Goal: Information Seeking & Learning: Learn about a topic

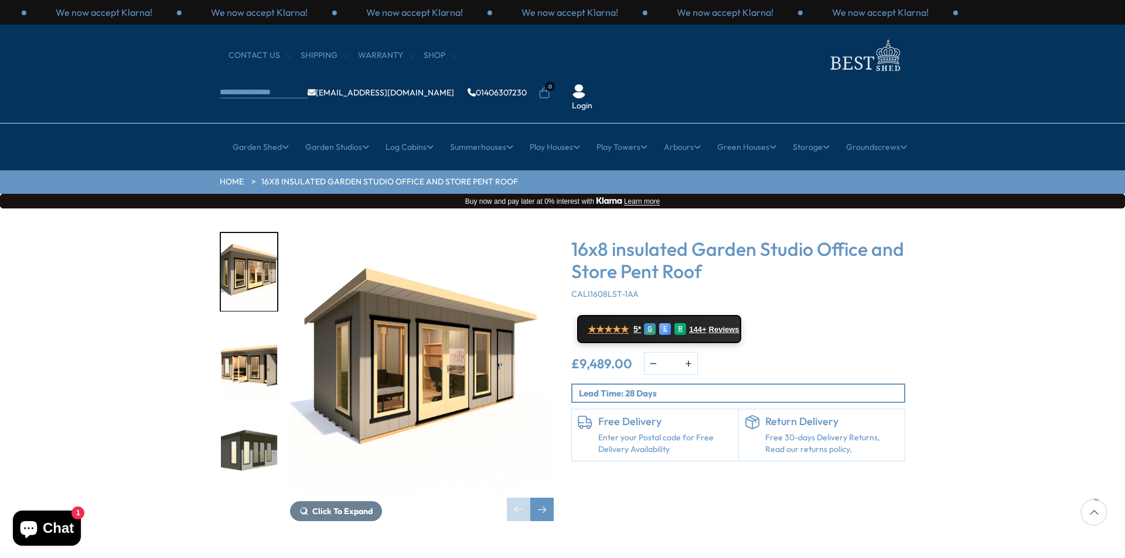
scroll to position [59, 0]
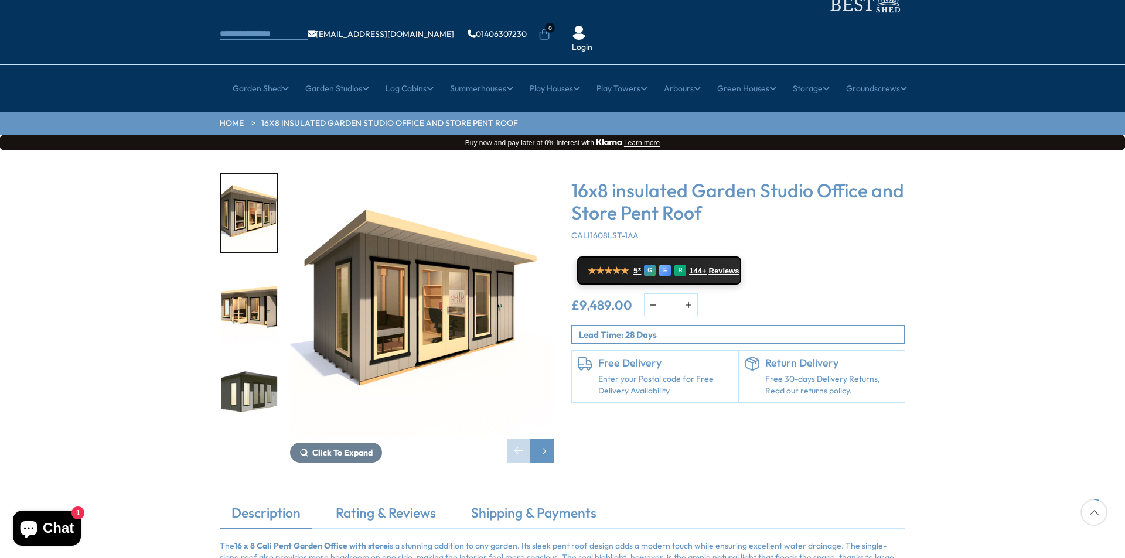
click at [250, 270] on img "2 / 8" at bounding box center [249, 306] width 56 height 78
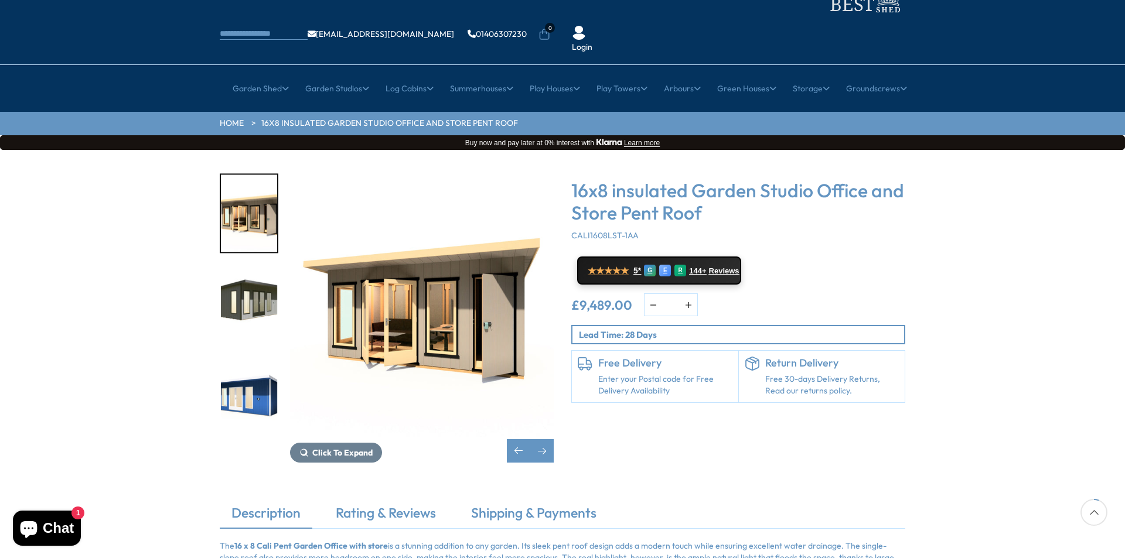
click at [257, 364] on img "4 / 8" at bounding box center [249, 397] width 56 height 78
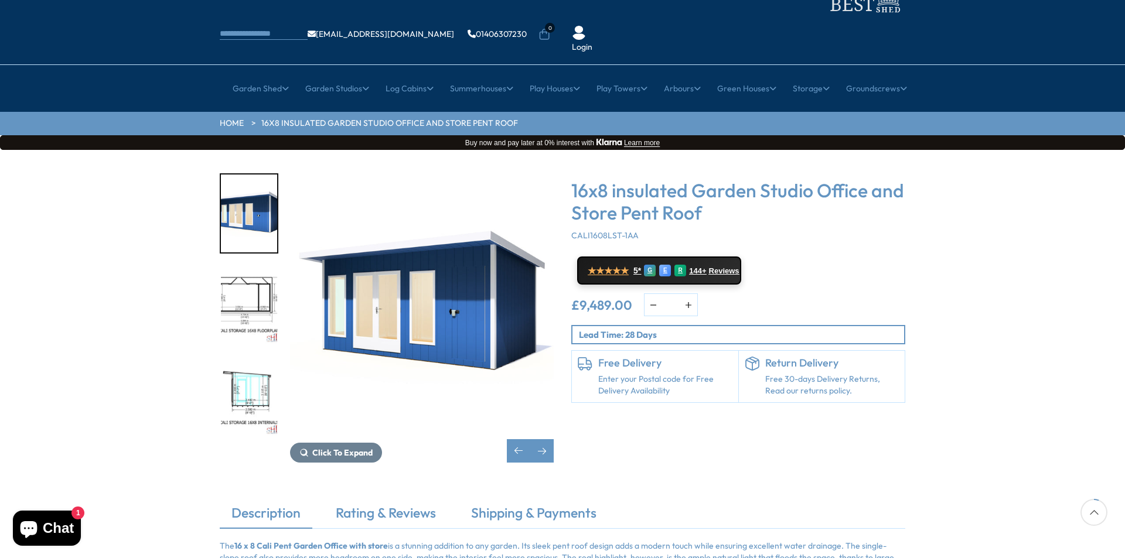
click at [249, 268] on img "5 / 8" at bounding box center [249, 306] width 56 height 78
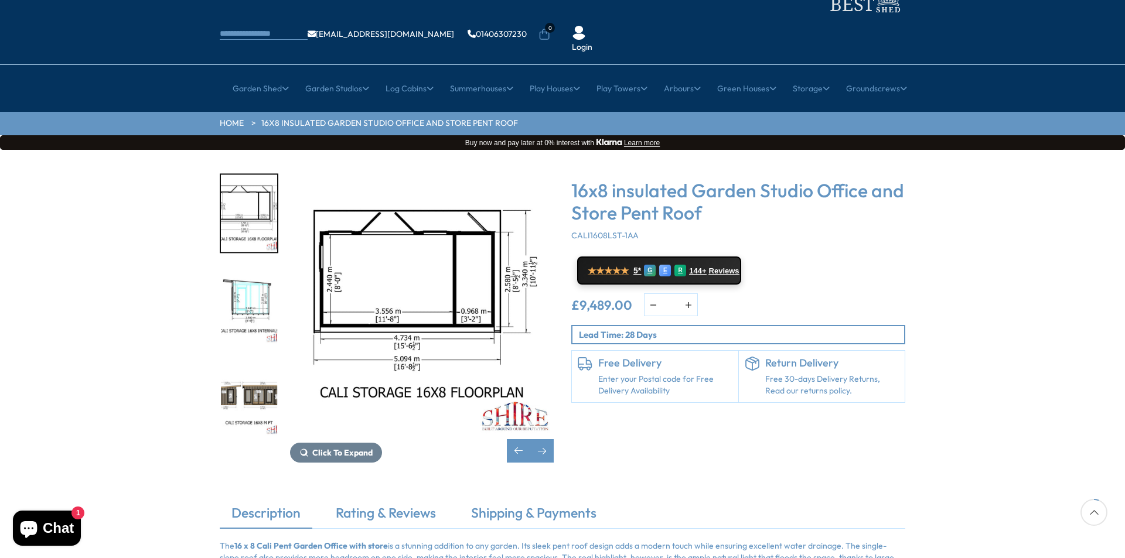
click at [249, 268] on img "6 / 8" at bounding box center [249, 306] width 56 height 78
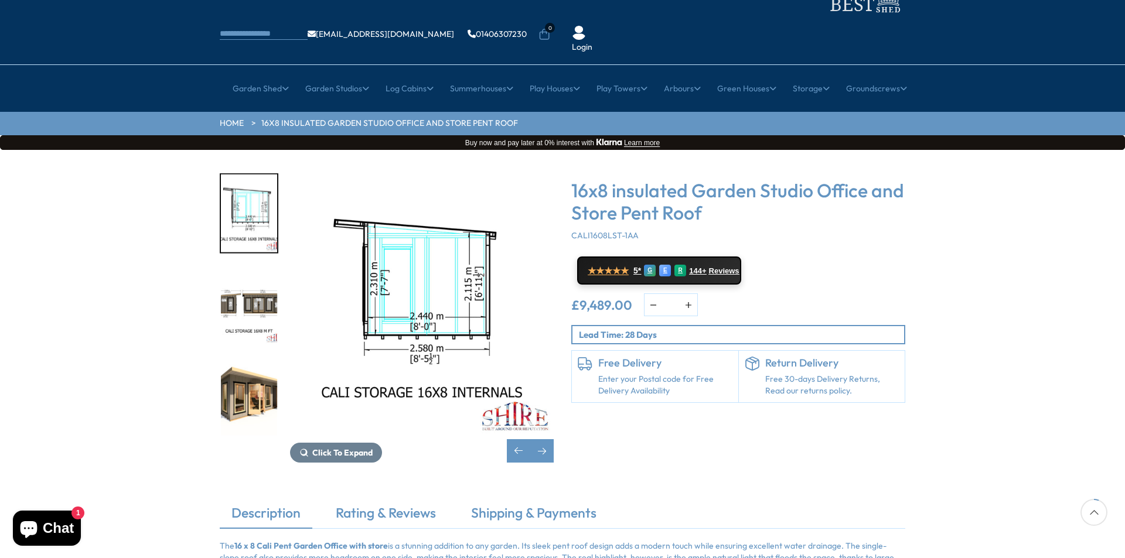
click at [249, 268] on img "7 / 8" at bounding box center [249, 306] width 56 height 78
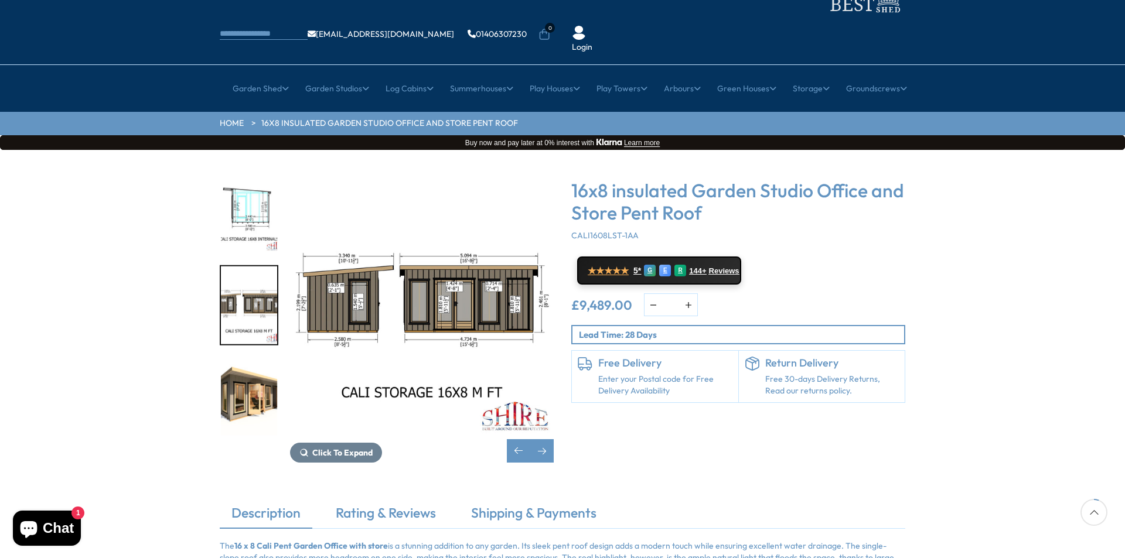
click at [245, 358] on img "8 / 8" at bounding box center [249, 397] width 56 height 78
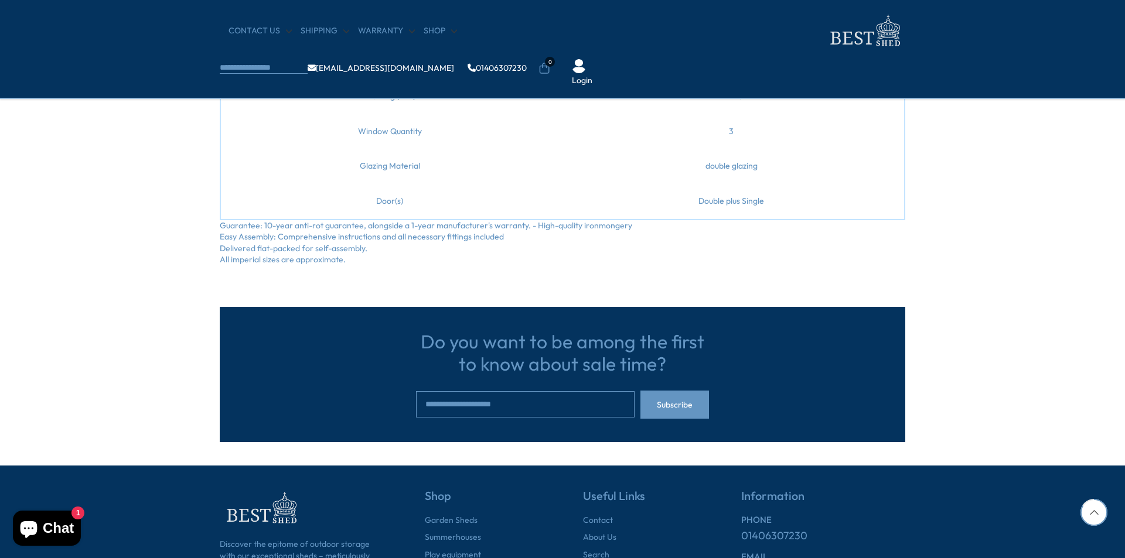
scroll to position [762, 0]
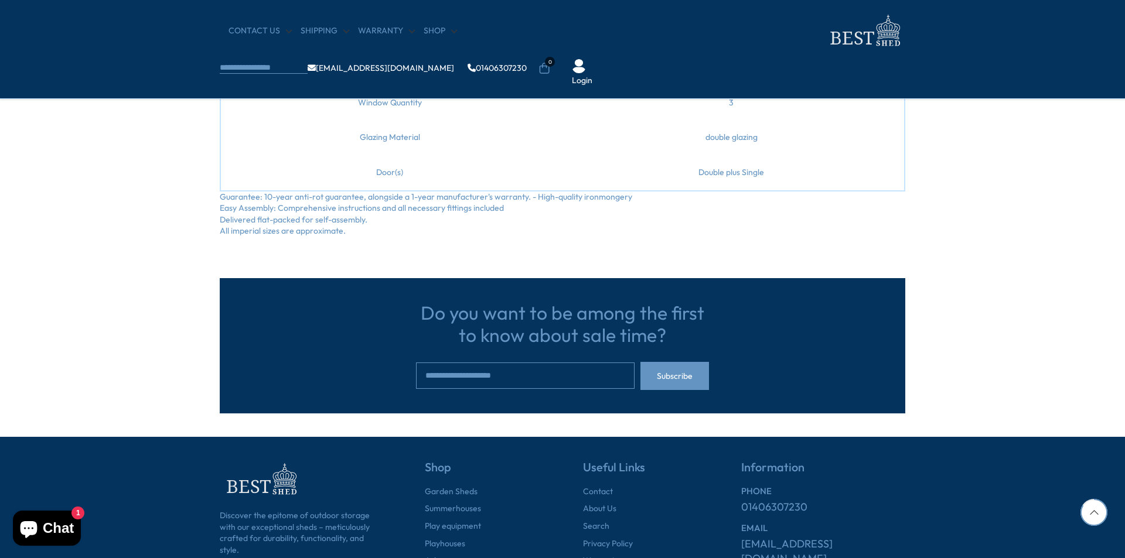
click at [1021, 352] on section "Do you want to be among the first to know about sale time? Subscribe" at bounding box center [562, 325] width 1125 height 176
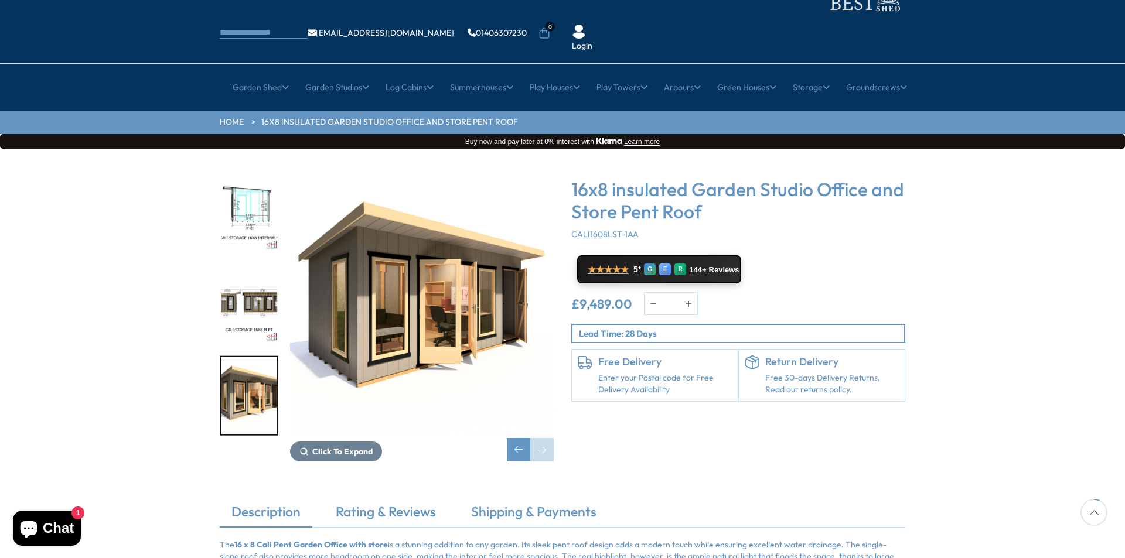
scroll to position [59, 0]
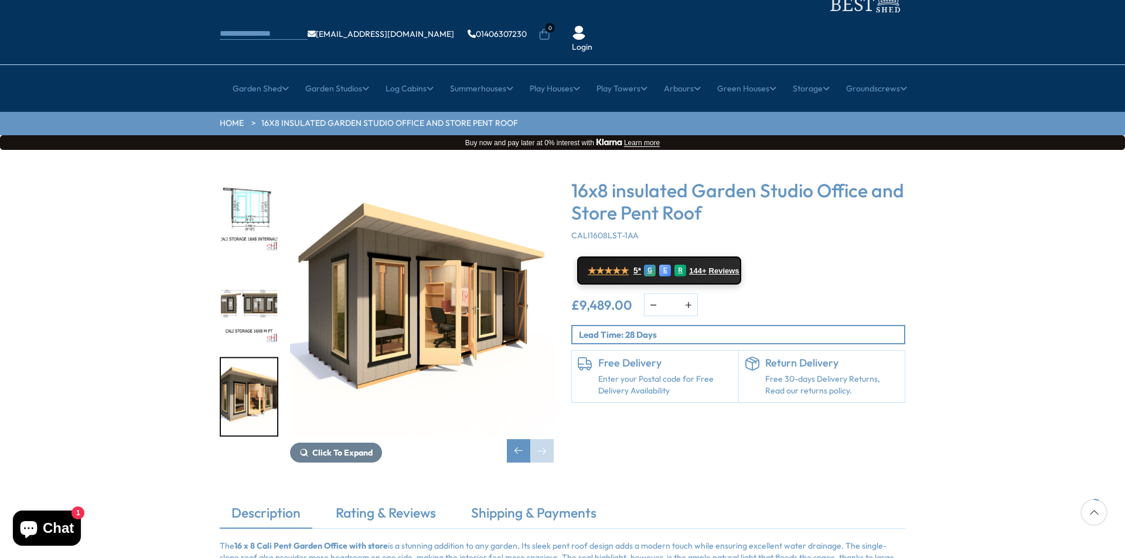
click at [240, 175] on img "6 / 8" at bounding box center [249, 214] width 56 height 78
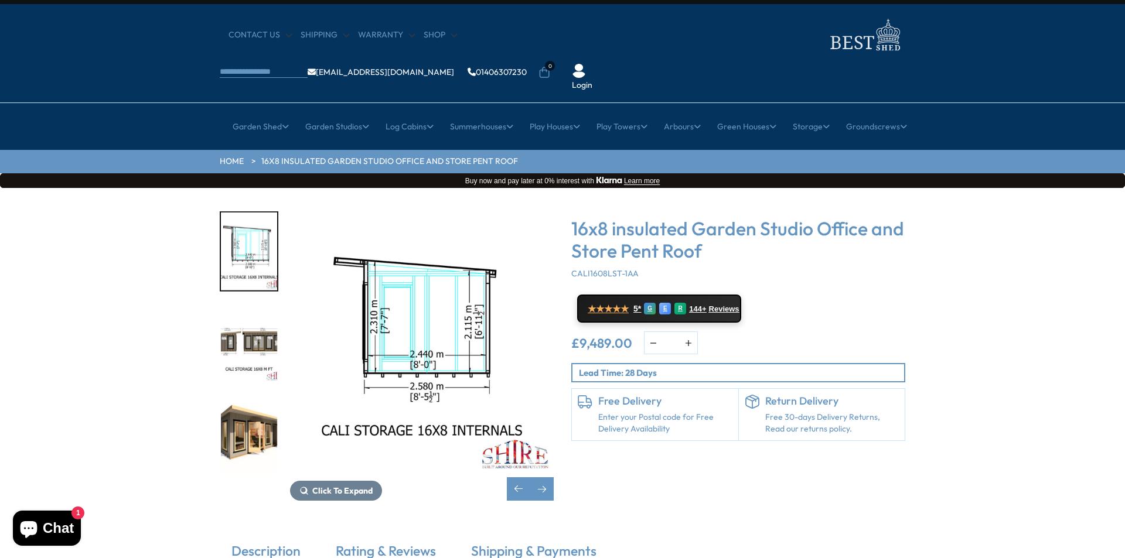
scroll to position [0, 0]
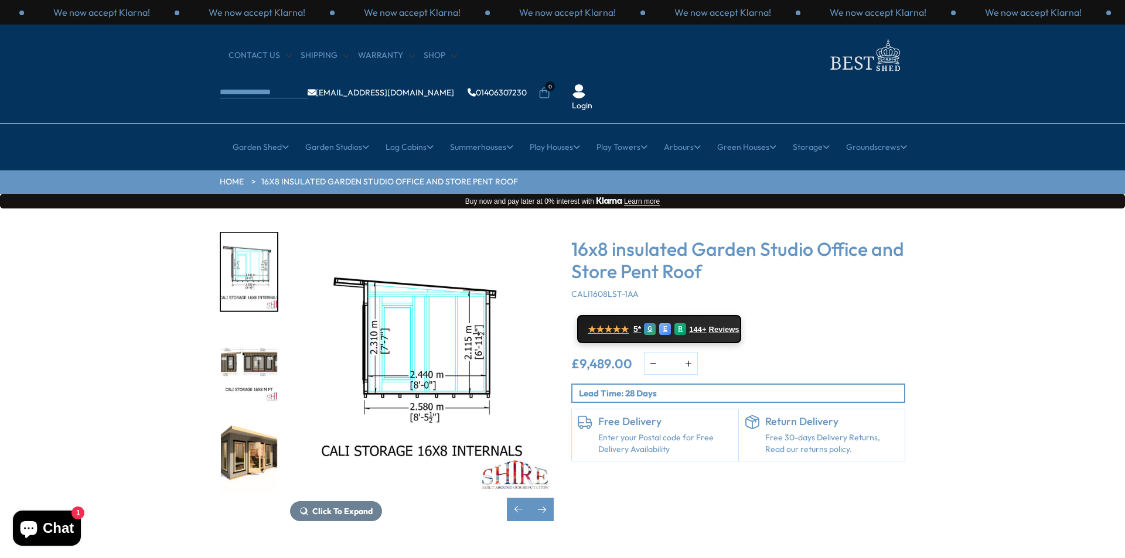
click at [252, 339] on img "7 / 8" at bounding box center [249, 364] width 56 height 78
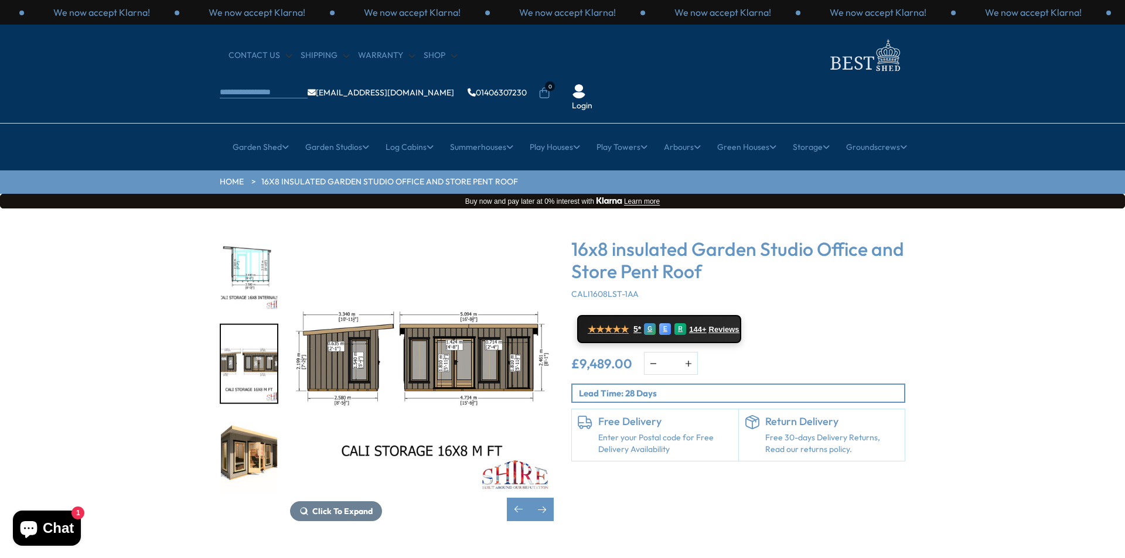
click at [255, 233] on img "6 / 8" at bounding box center [249, 272] width 56 height 78
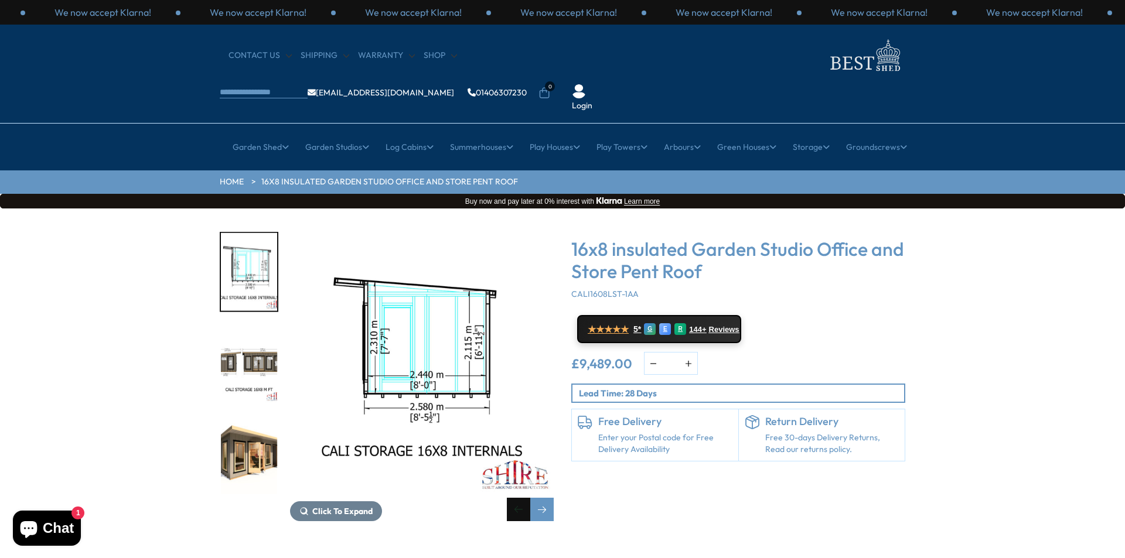
click at [522, 498] on div "Previous slide" at bounding box center [518, 509] width 23 height 23
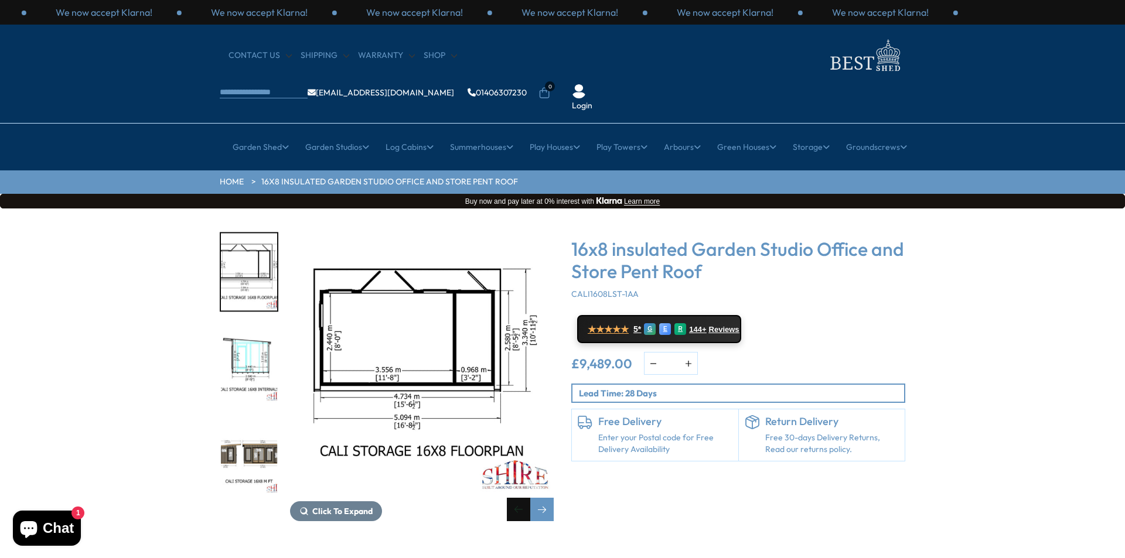
click at [515, 498] on div "Previous slide" at bounding box center [518, 509] width 23 height 23
